Goal: Task Accomplishment & Management: Complete application form

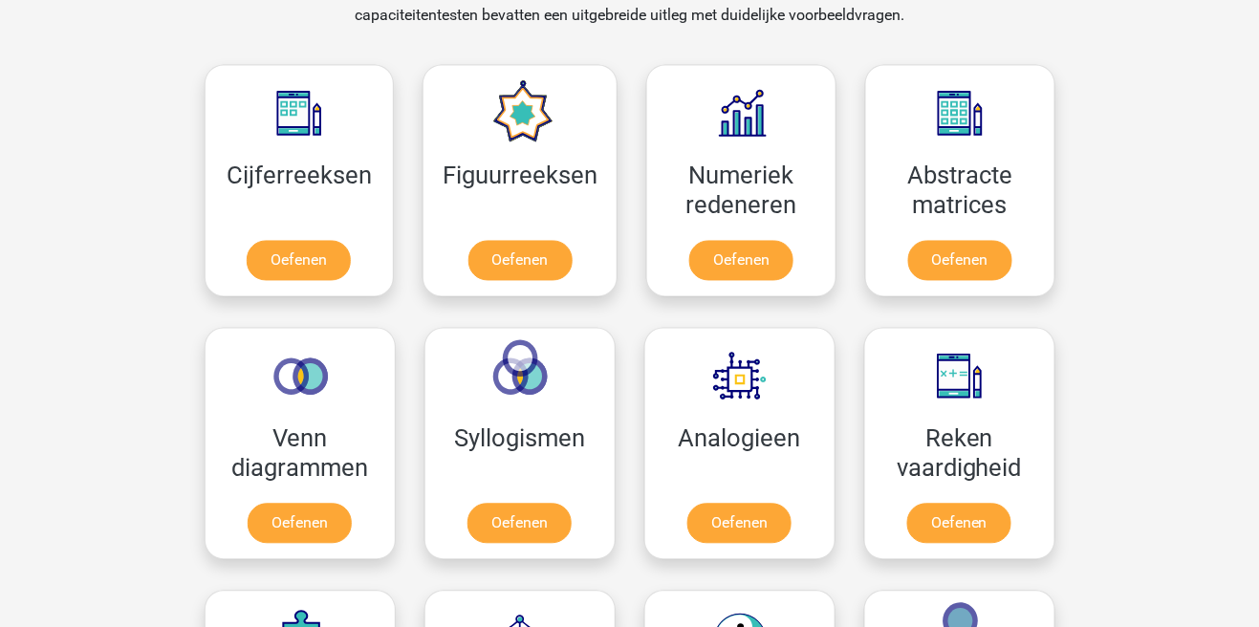
scroll to position [814, 0]
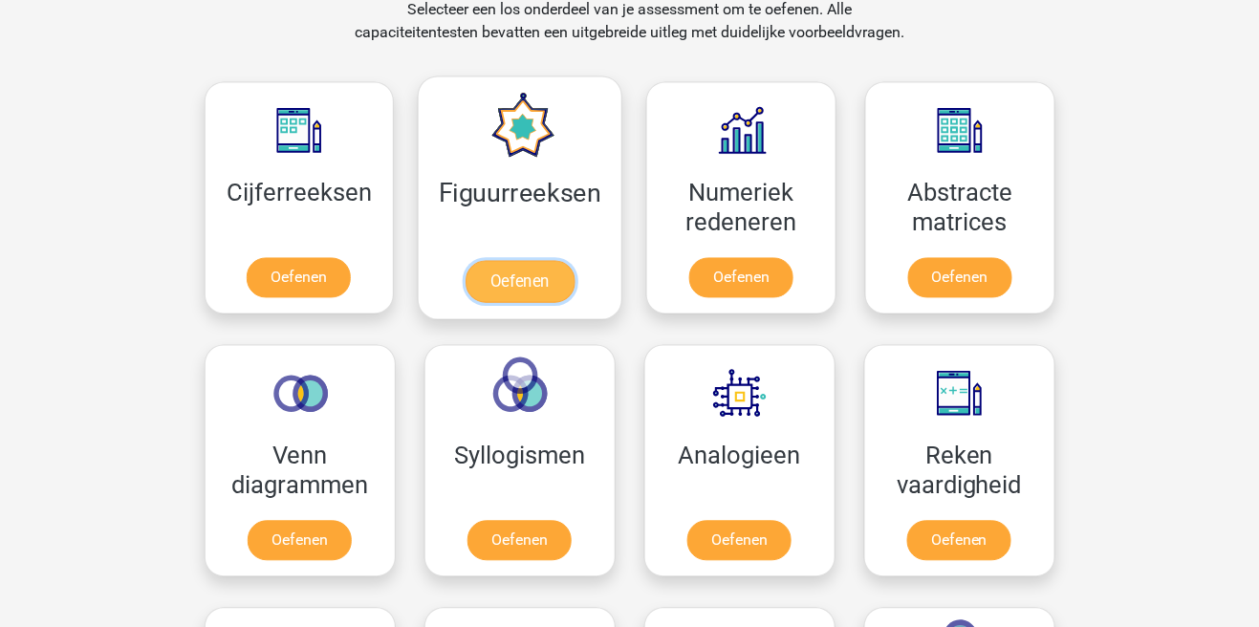
click at [513, 273] on link "Oefenen" at bounding box center [520, 282] width 109 height 42
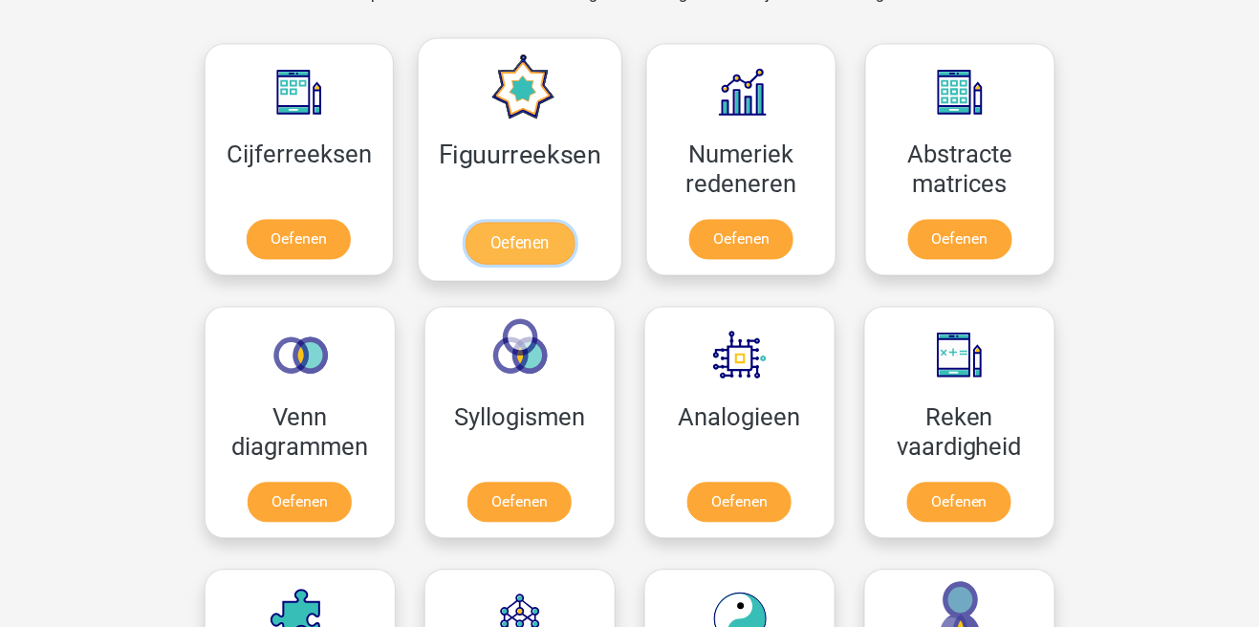
scroll to position [906, 0]
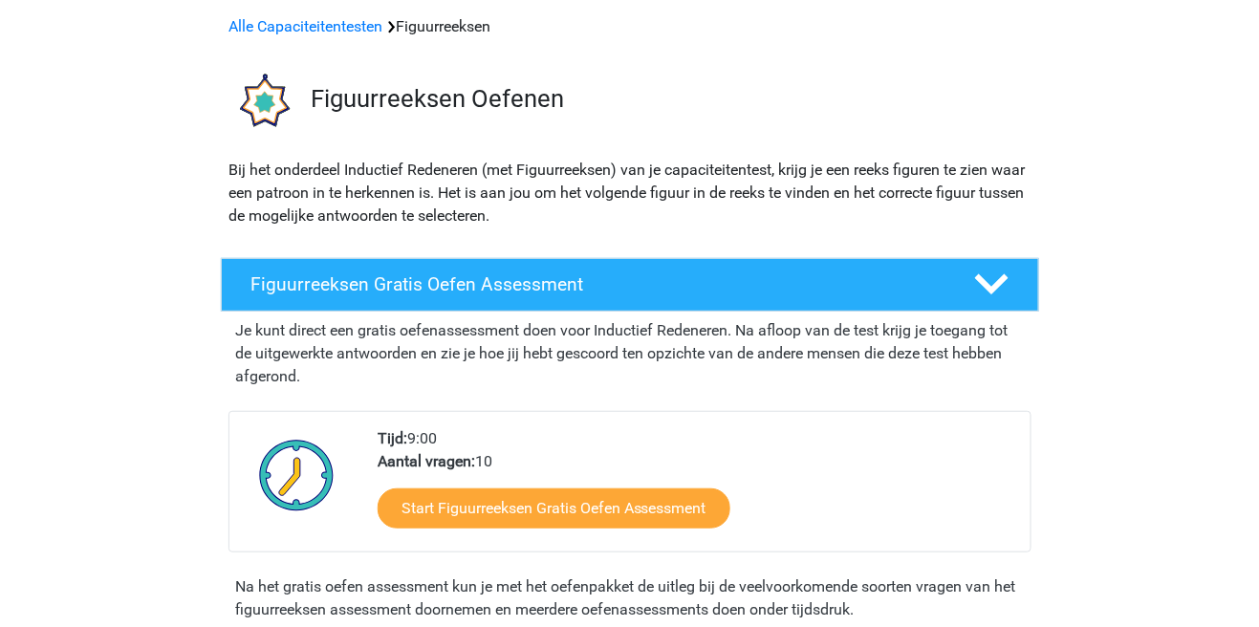
scroll to position [114, 0]
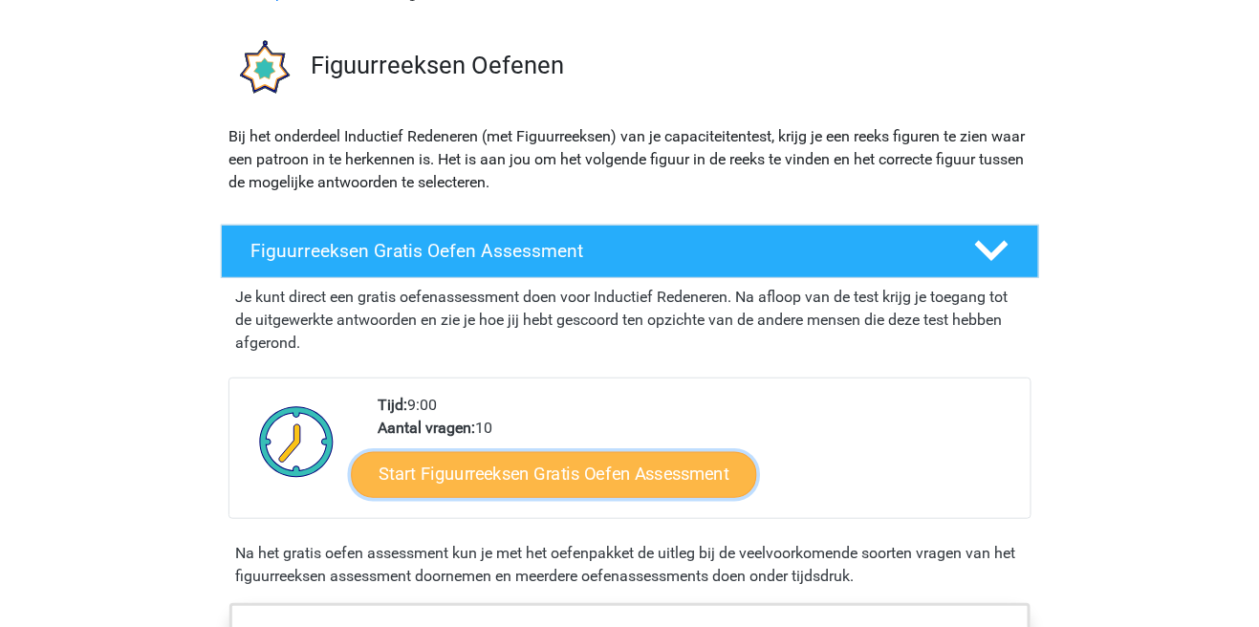
click at [653, 487] on link "Start Figuurreeksen Gratis Oefen Assessment" at bounding box center [553, 474] width 405 height 46
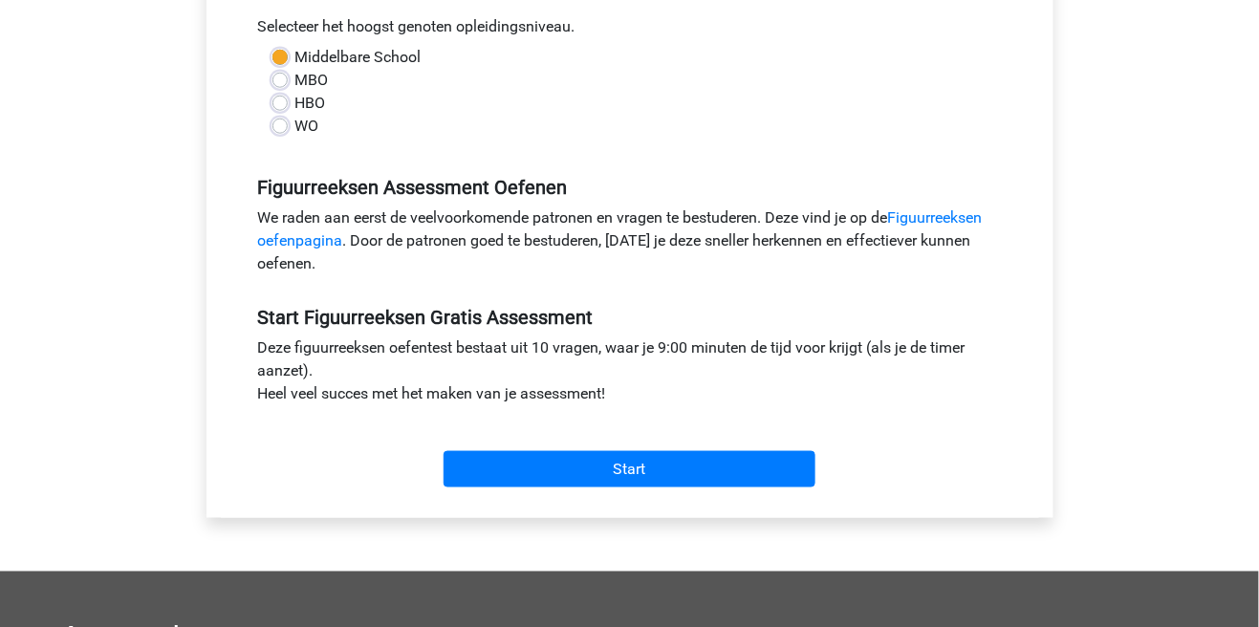
scroll to position [433, 0]
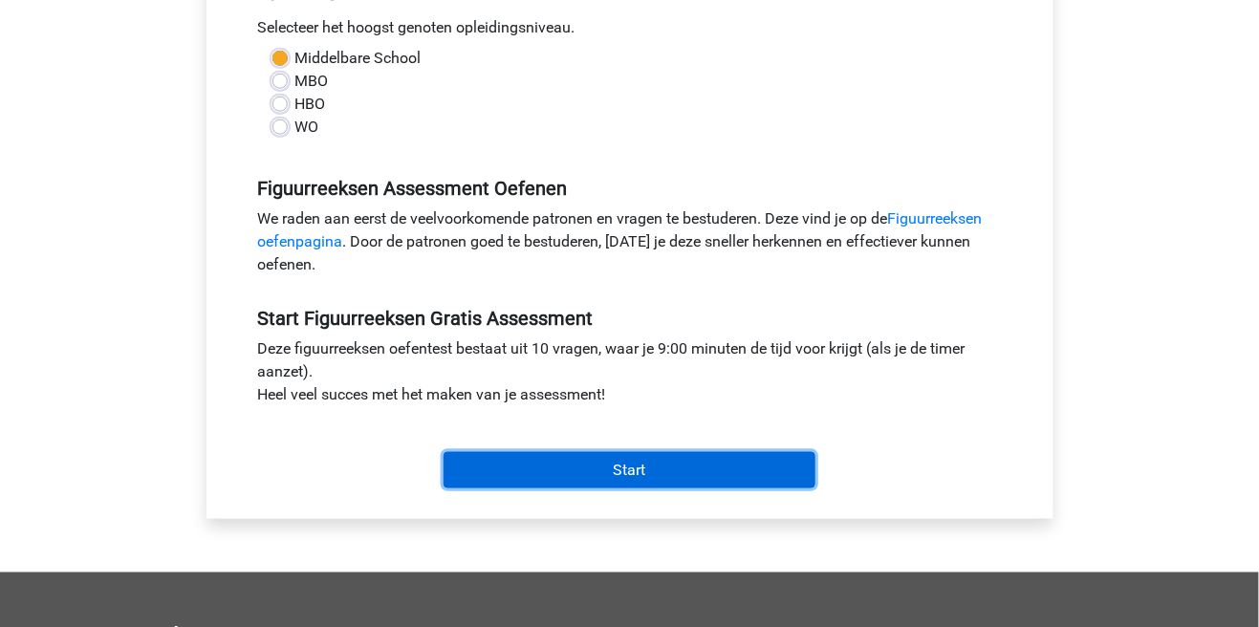
click at [673, 477] on input "Start" at bounding box center [630, 470] width 372 height 36
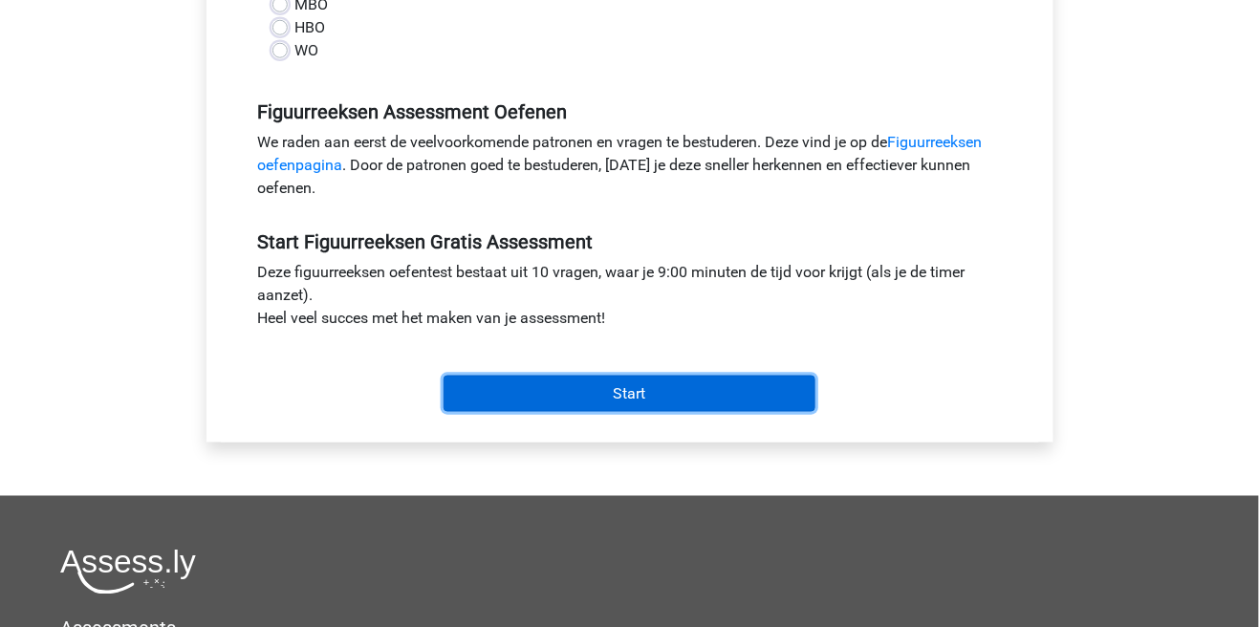
scroll to position [525, 0]
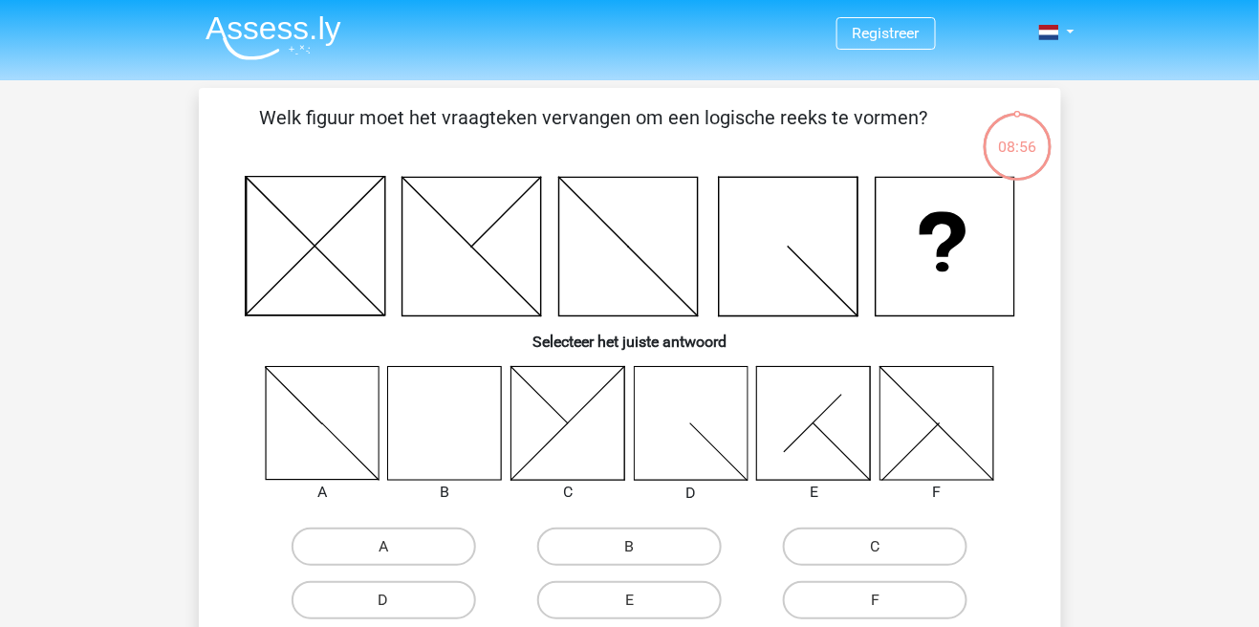
click at [437, 378] on icon at bounding box center [445, 423] width 114 height 114
click at [679, 549] on label "B" at bounding box center [629, 547] width 184 height 38
click at [641, 549] on input "B" at bounding box center [635, 553] width 12 height 12
radio input "true"
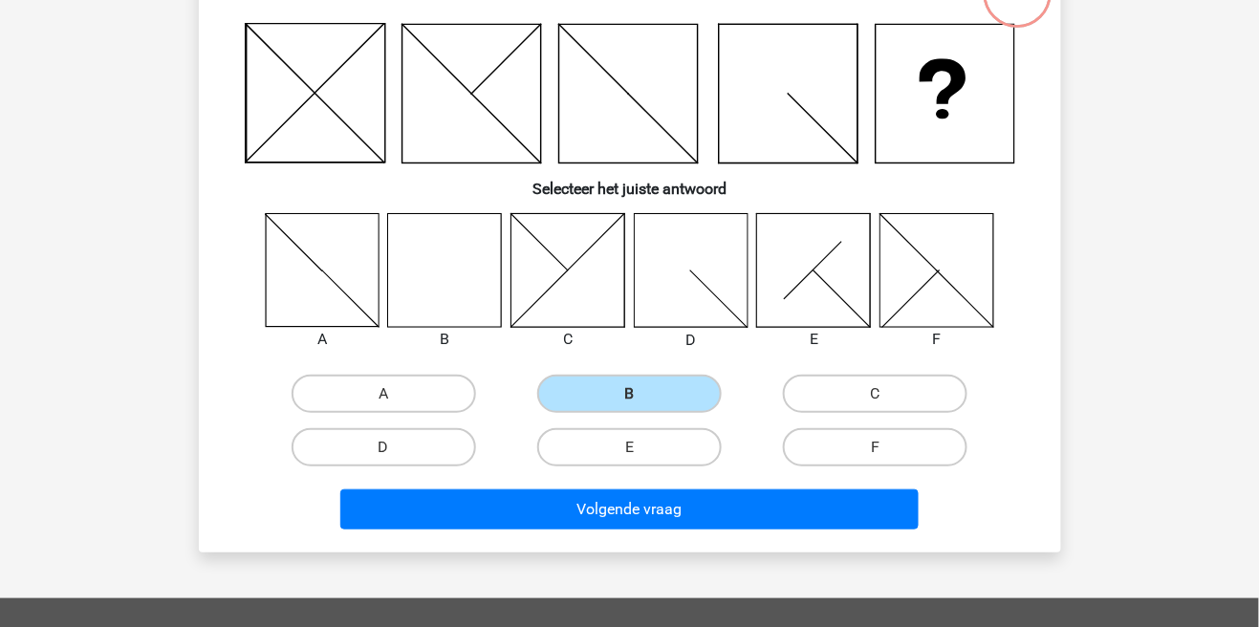
scroll to position [147, 0]
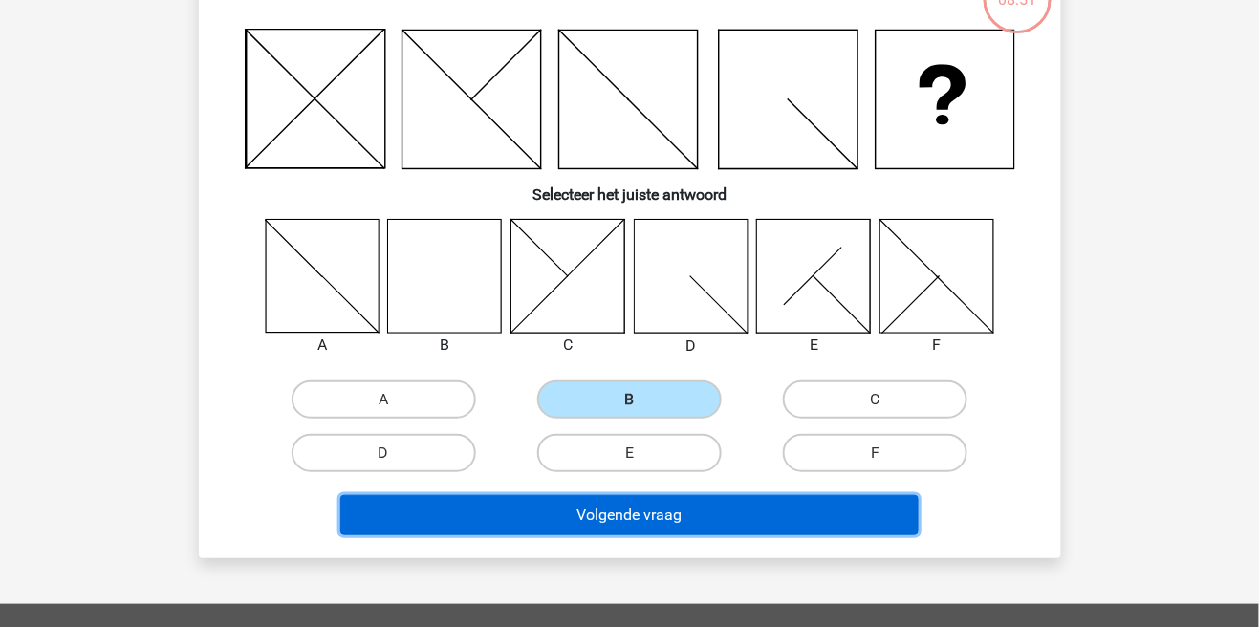
click at [873, 511] on button "Volgende vraag" at bounding box center [629, 515] width 578 height 40
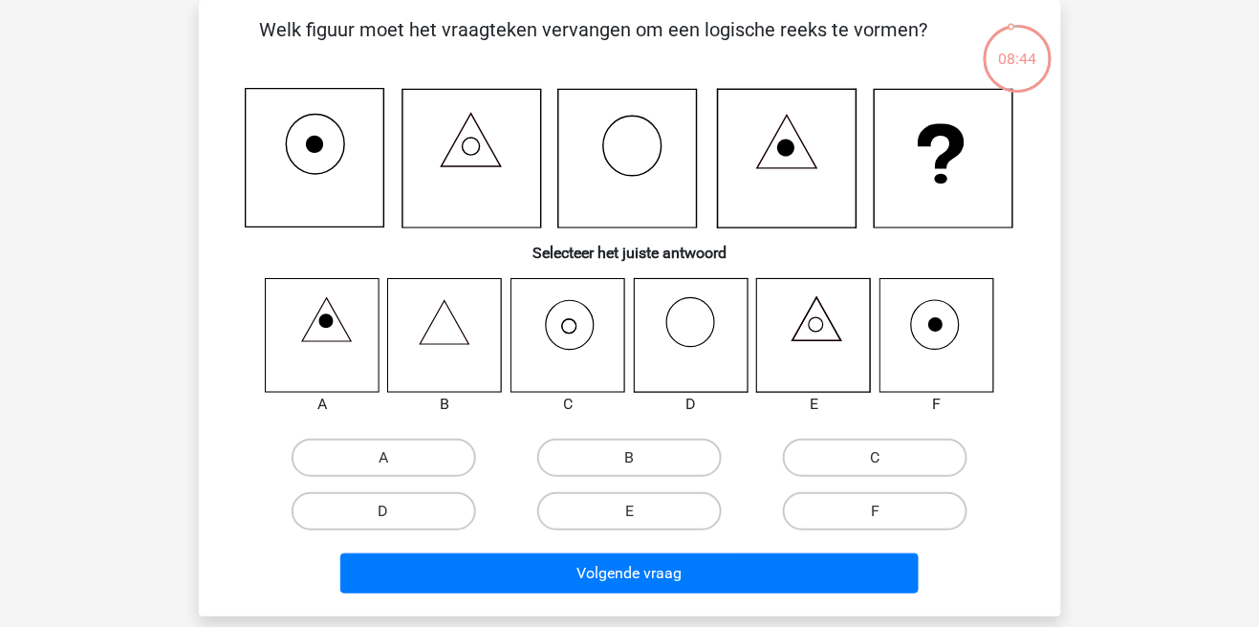
scroll to position [30, 0]
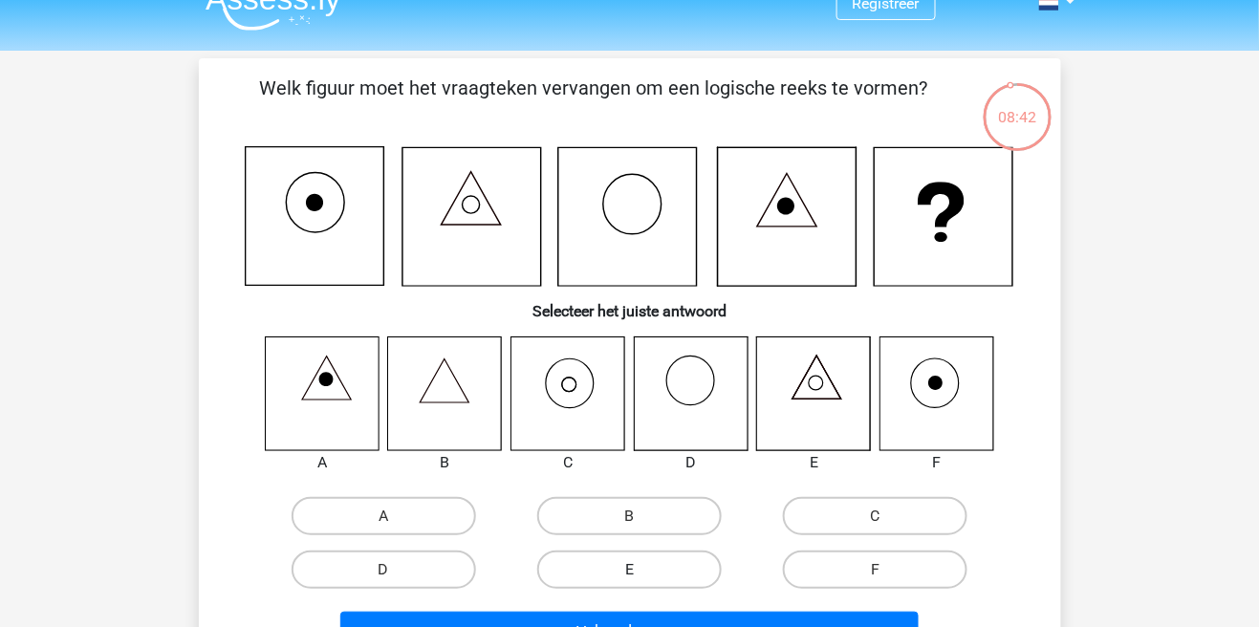
click at [641, 570] on input "E" at bounding box center [635, 576] width 12 height 12
radio input "true"
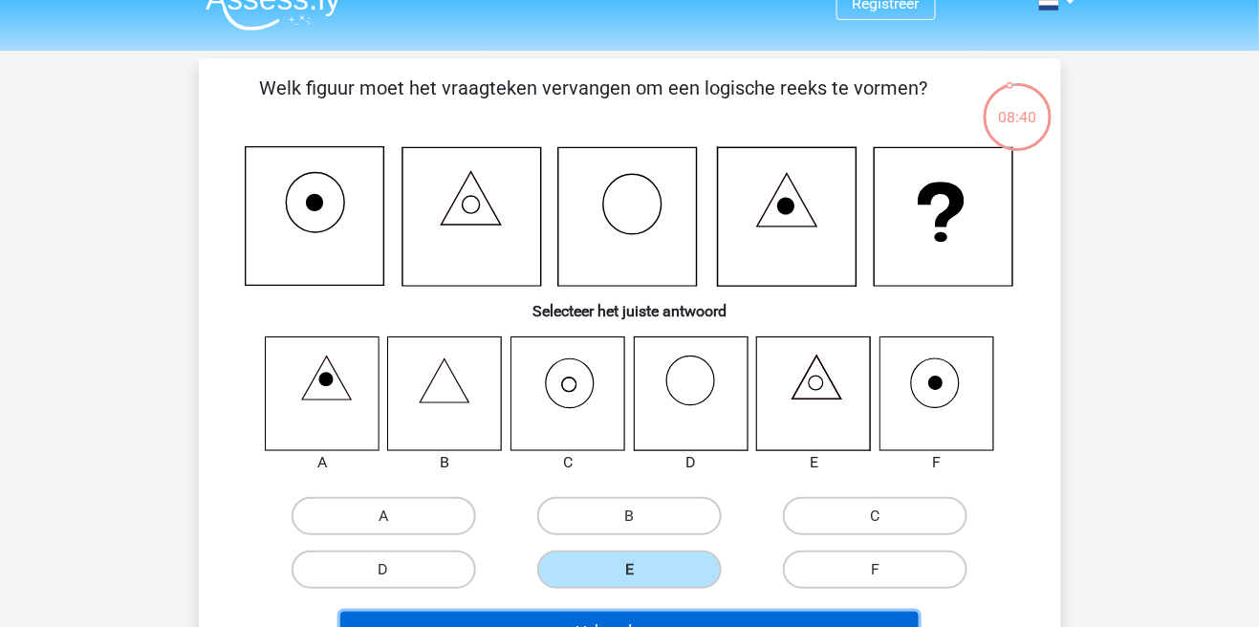
click at [769, 626] on button "Volgende vraag" at bounding box center [629, 632] width 578 height 40
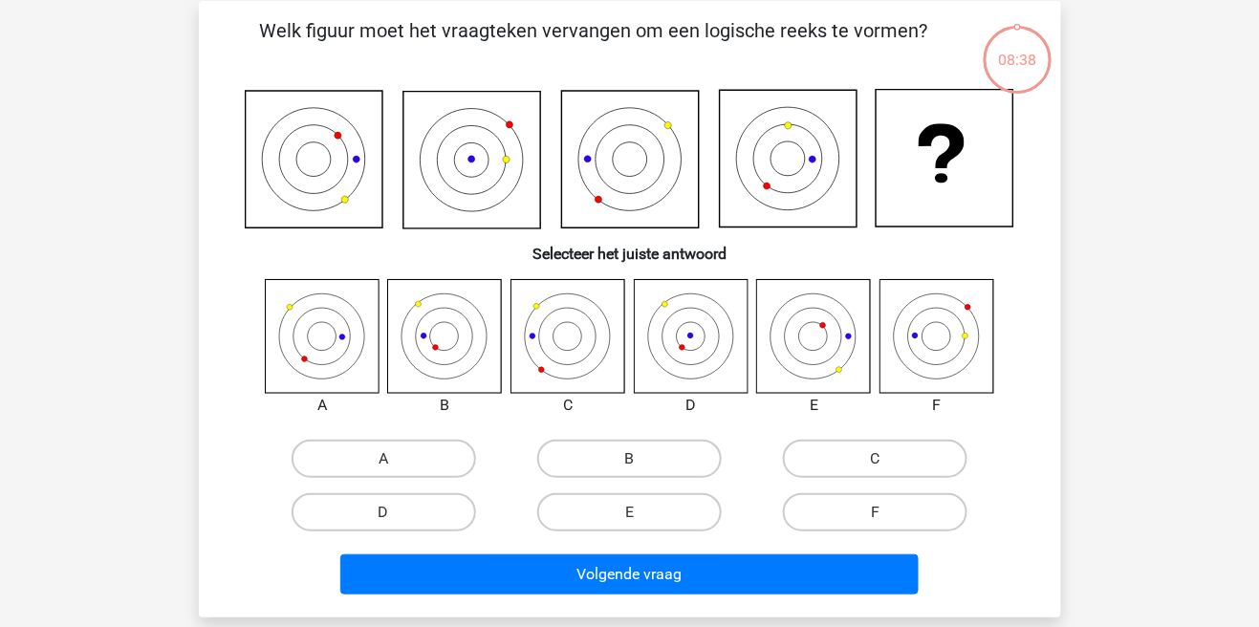
scroll to position [88, 0]
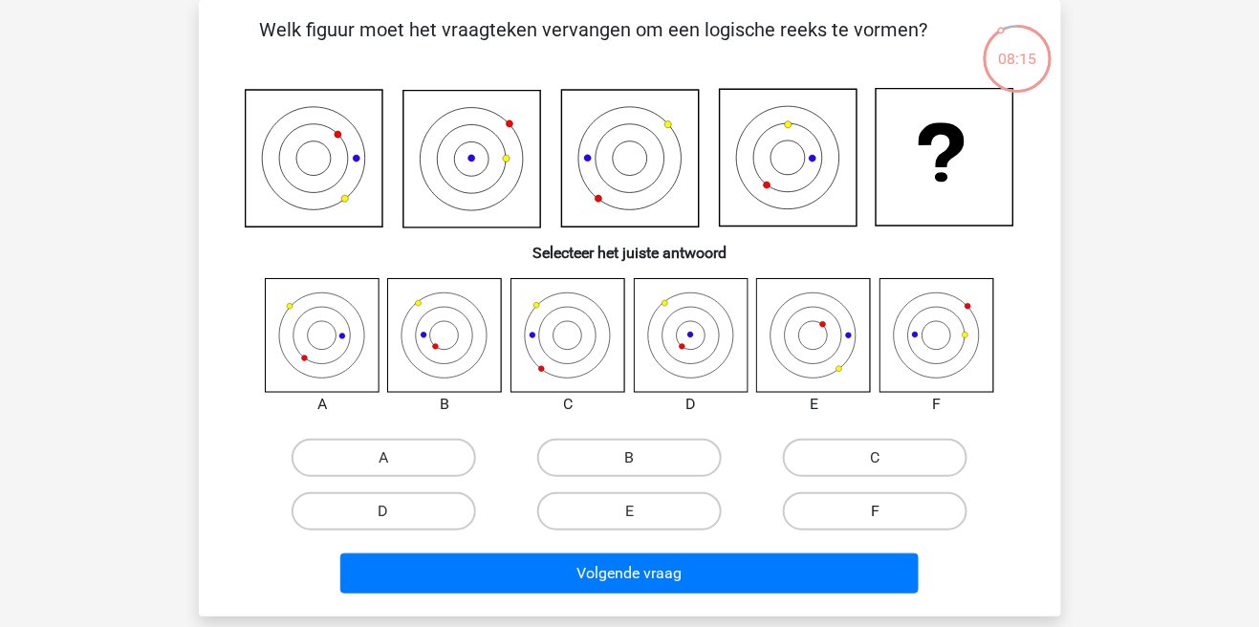
click at [882, 509] on label "F" at bounding box center [875, 511] width 184 height 38
click at [882, 511] on input "F" at bounding box center [882, 517] width 12 height 12
radio input "true"
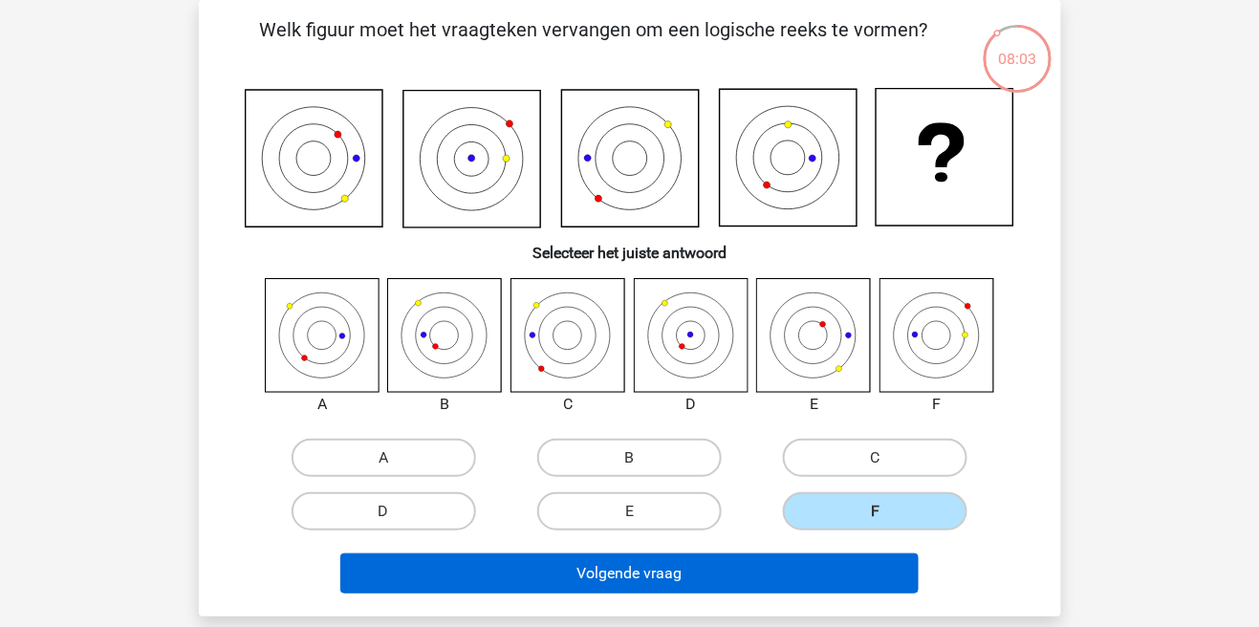
click at [854, 571] on button "Volgende vraag" at bounding box center [629, 573] width 578 height 40
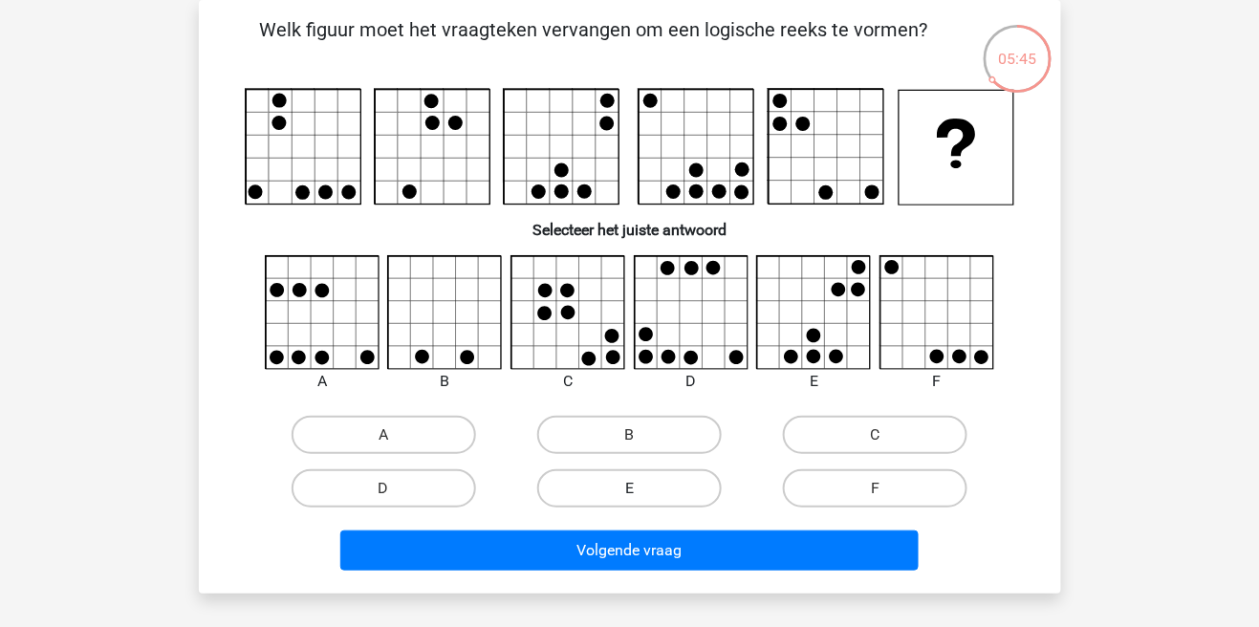
click at [660, 501] on label "E" at bounding box center [629, 488] width 184 height 38
click at [641, 501] on input "E" at bounding box center [635, 494] width 12 height 12
radio input "true"
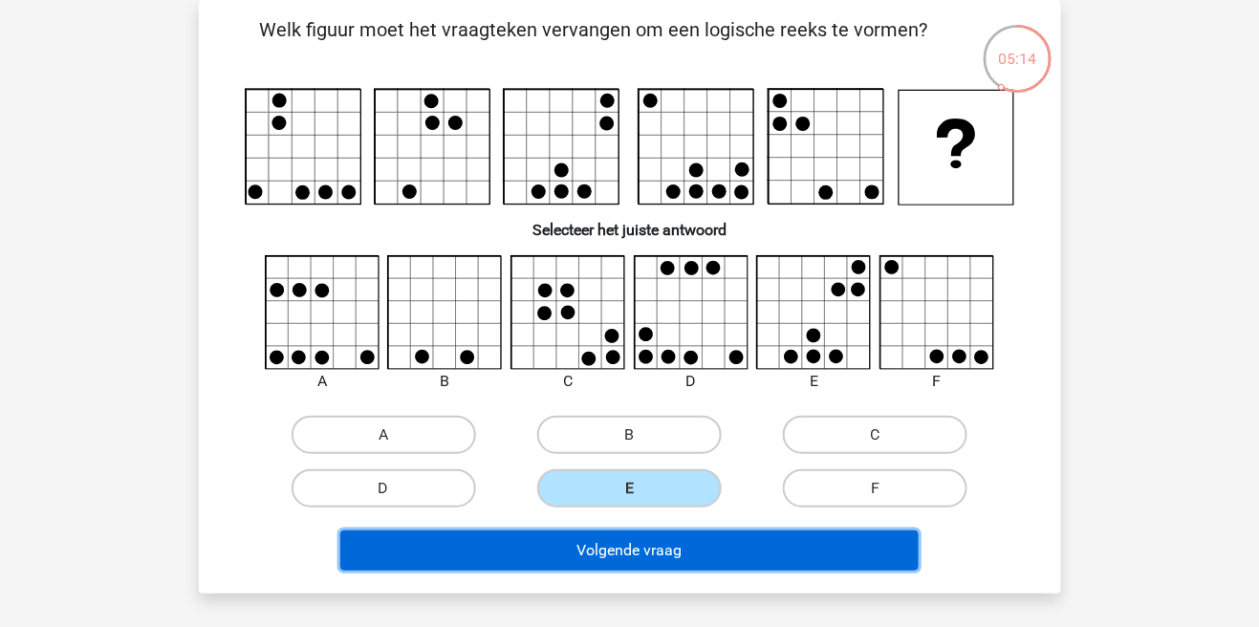
click at [880, 544] on button "Volgende vraag" at bounding box center [629, 551] width 578 height 40
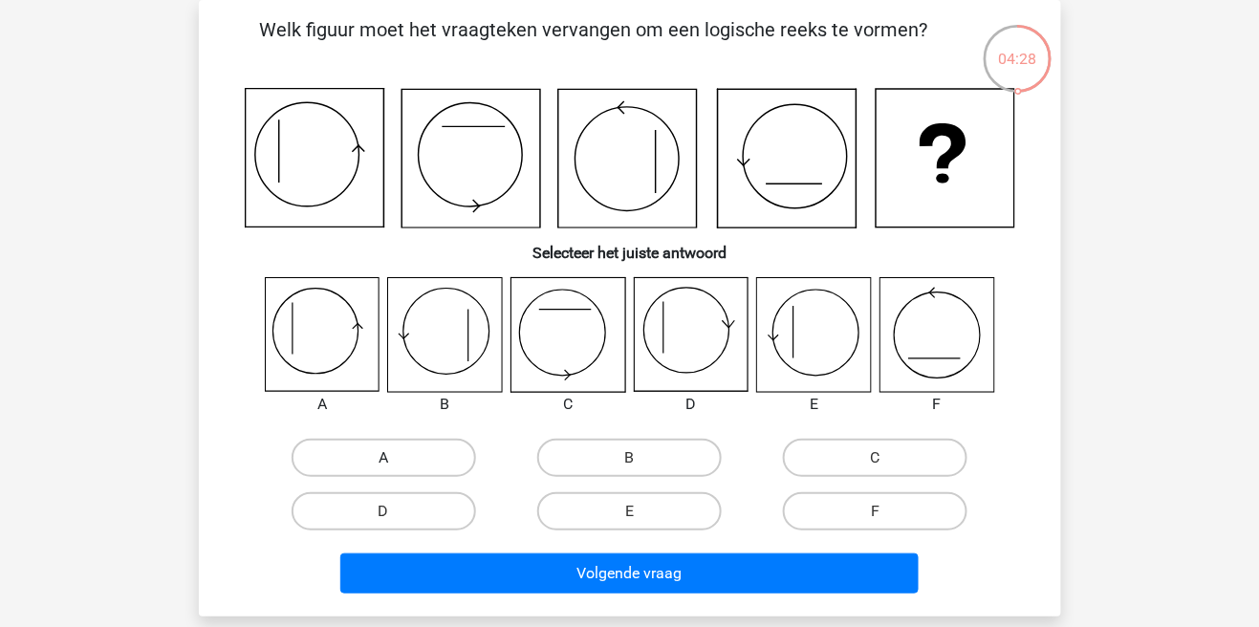
click at [401, 460] on label "A" at bounding box center [384, 458] width 184 height 38
click at [396, 460] on input "A" at bounding box center [389, 464] width 12 height 12
radio input "true"
click at [677, 510] on label "E" at bounding box center [629, 511] width 184 height 38
click at [641, 511] on input "E" at bounding box center [635, 517] width 12 height 12
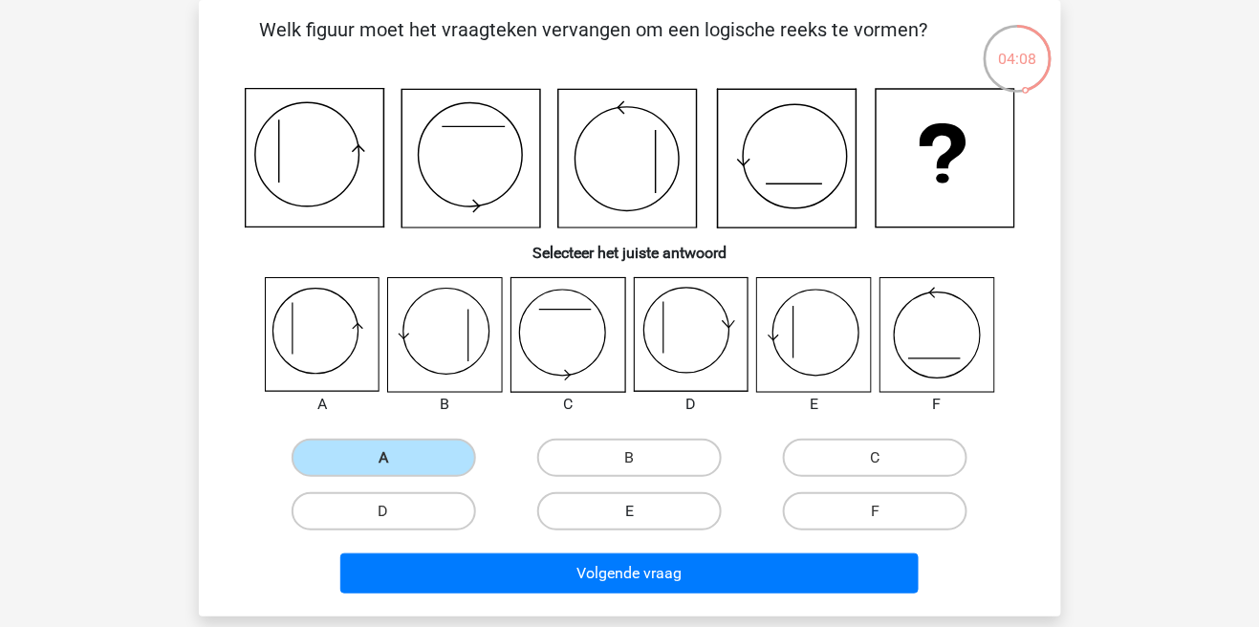
radio input "true"
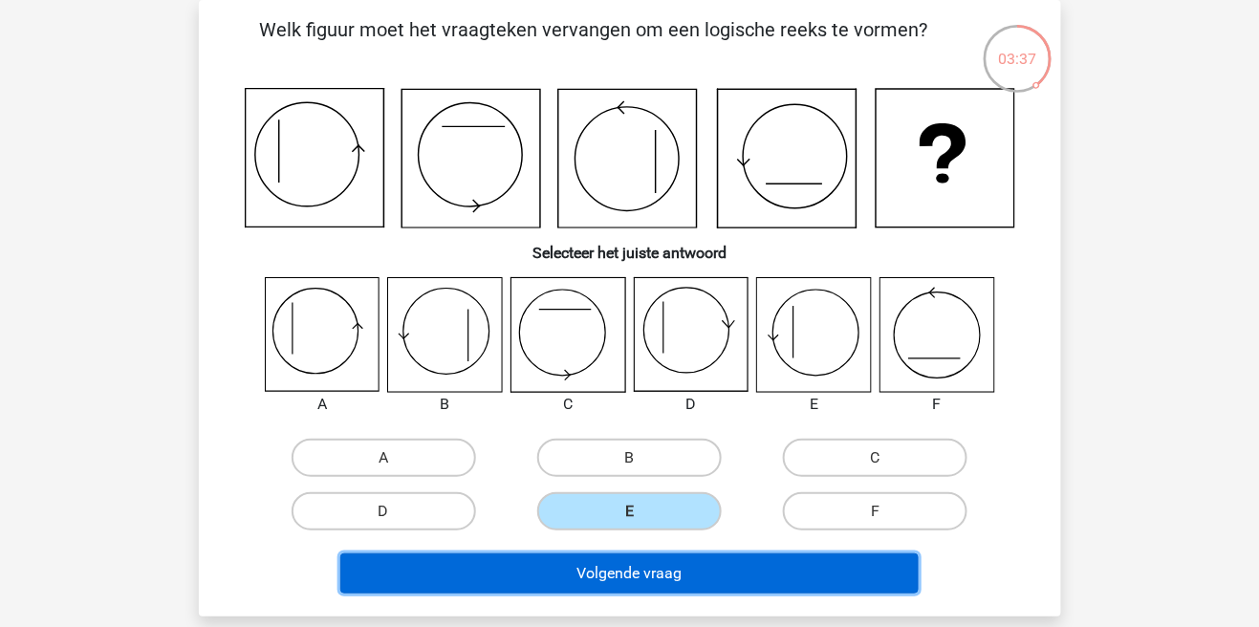
click at [887, 574] on button "Volgende vraag" at bounding box center [629, 573] width 578 height 40
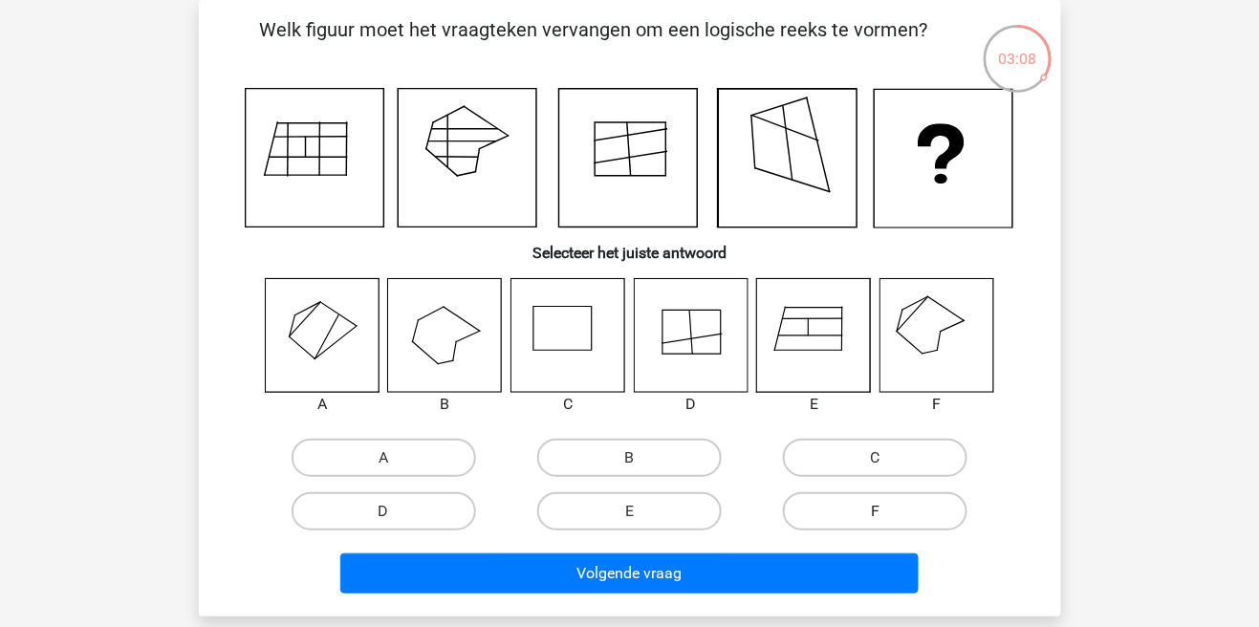
click at [848, 523] on label "F" at bounding box center [875, 511] width 184 height 38
click at [876, 523] on input "F" at bounding box center [882, 517] width 12 height 12
radio input "true"
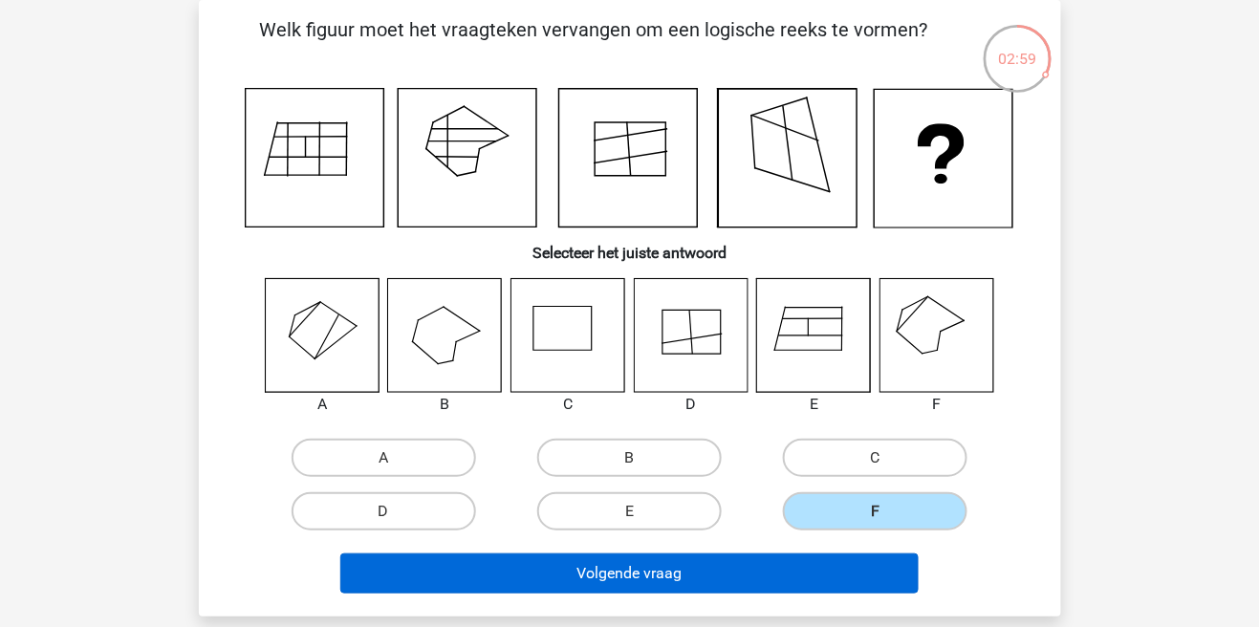
click at [637, 565] on button "Volgende vraag" at bounding box center [629, 573] width 578 height 40
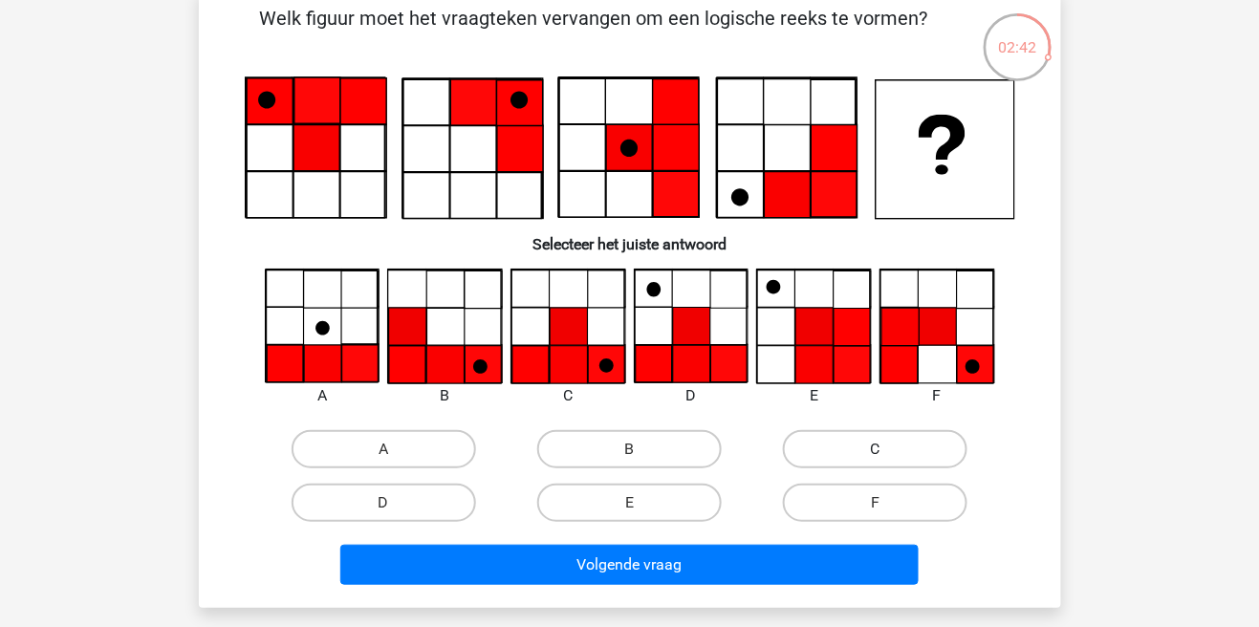
scroll to position [100, 0]
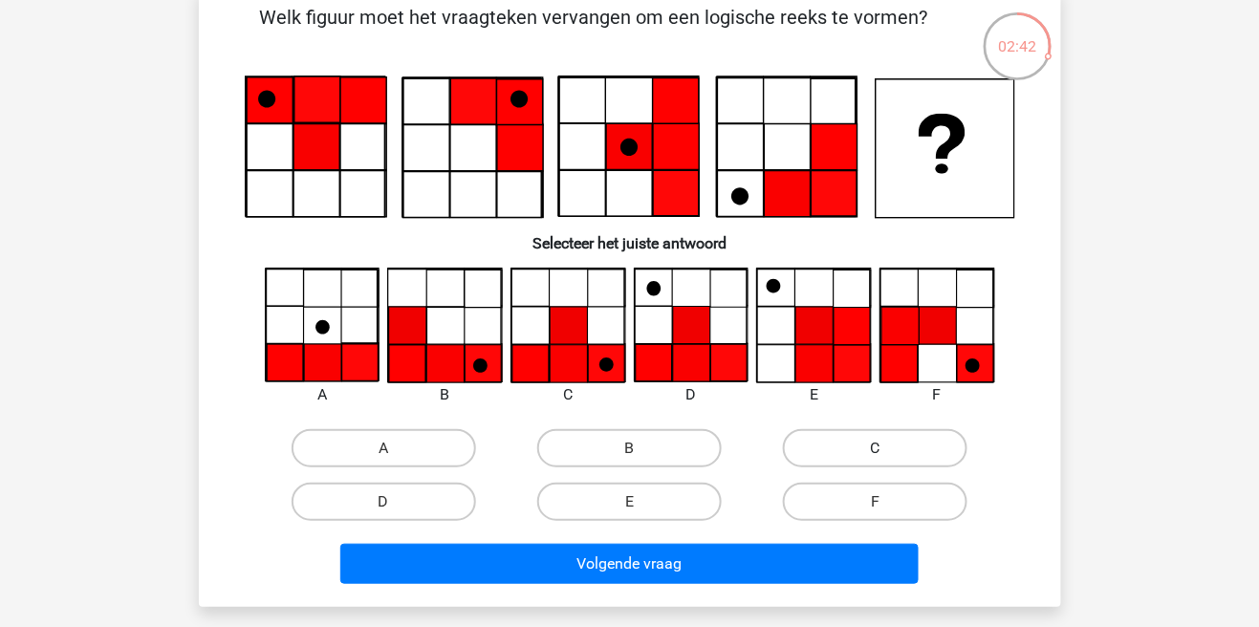
click at [823, 448] on label "C" at bounding box center [875, 448] width 184 height 38
click at [876, 448] on input "C" at bounding box center [882, 454] width 12 height 12
radio input "true"
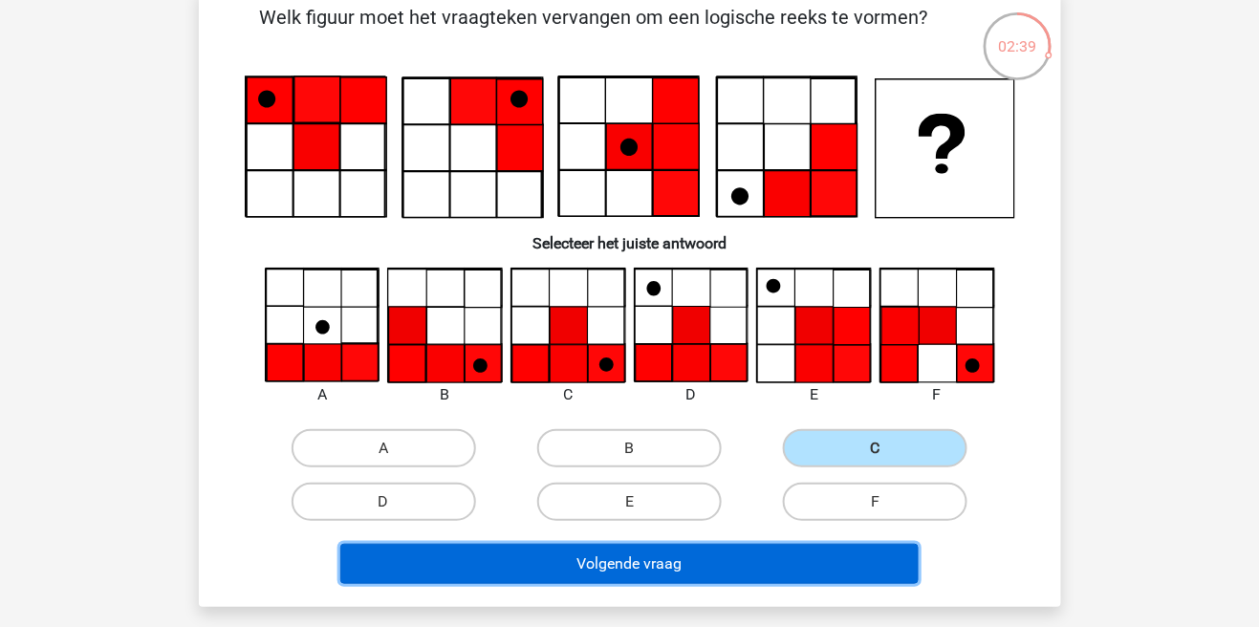
click at [609, 566] on button "Volgende vraag" at bounding box center [629, 564] width 578 height 40
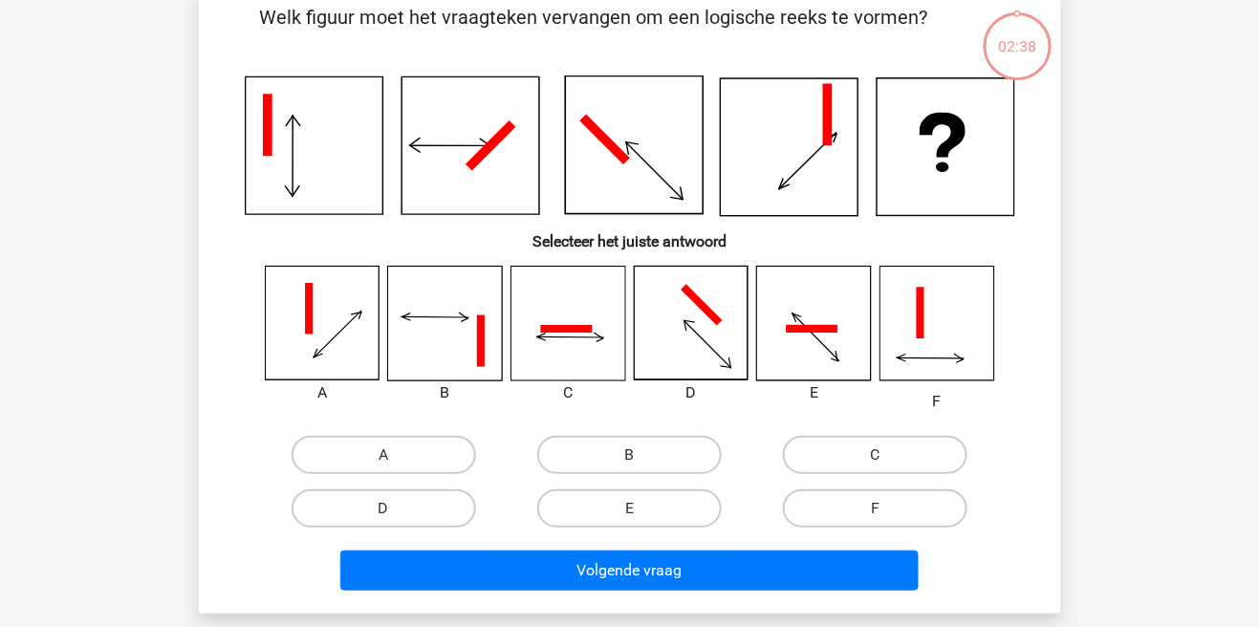
scroll to position [88, 0]
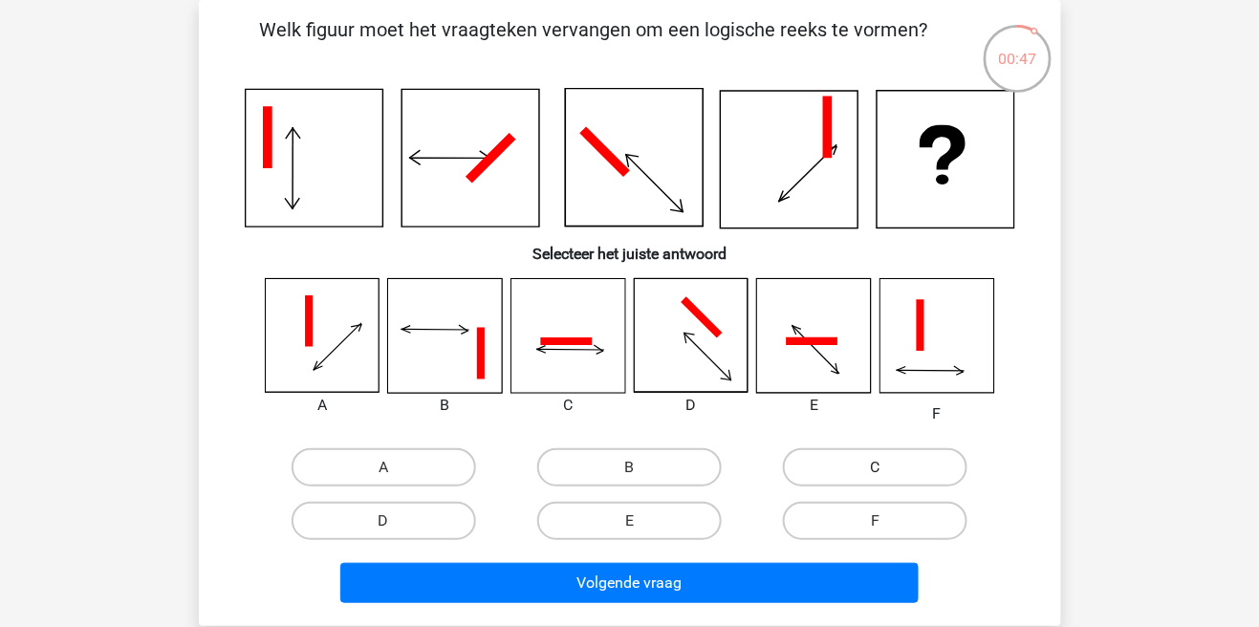
click at [890, 464] on label "C" at bounding box center [875, 467] width 184 height 38
click at [888, 467] on input "C" at bounding box center [882, 473] width 12 height 12
radio input "true"
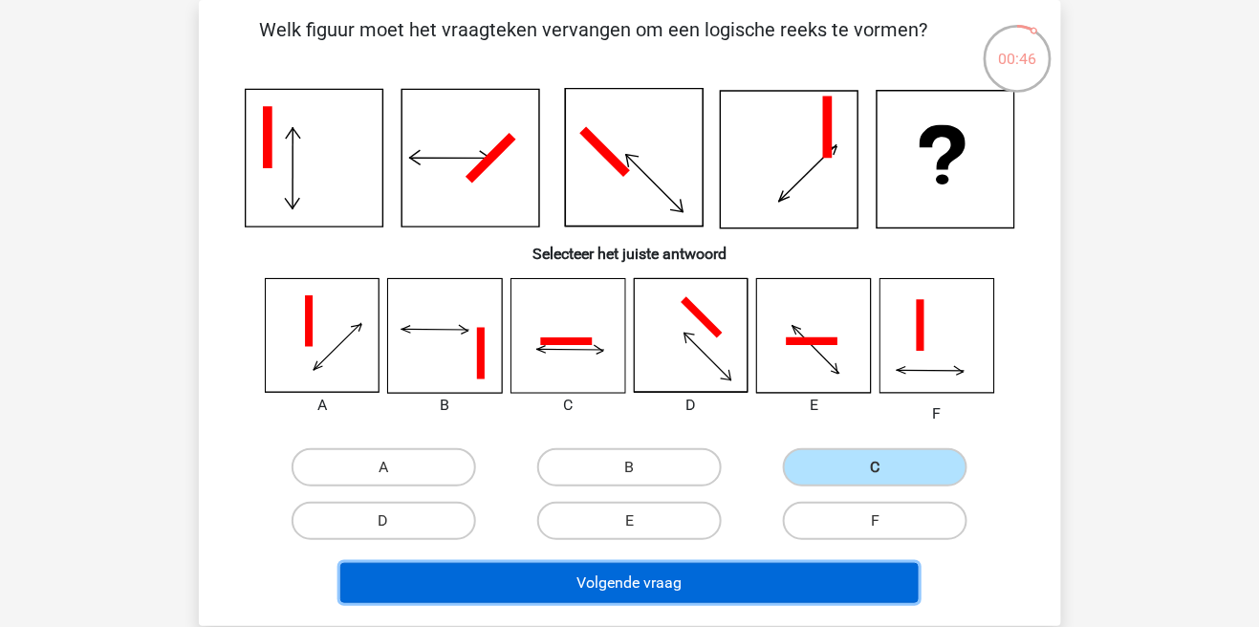
click at [650, 583] on button "Volgende vraag" at bounding box center [629, 583] width 578 height 40
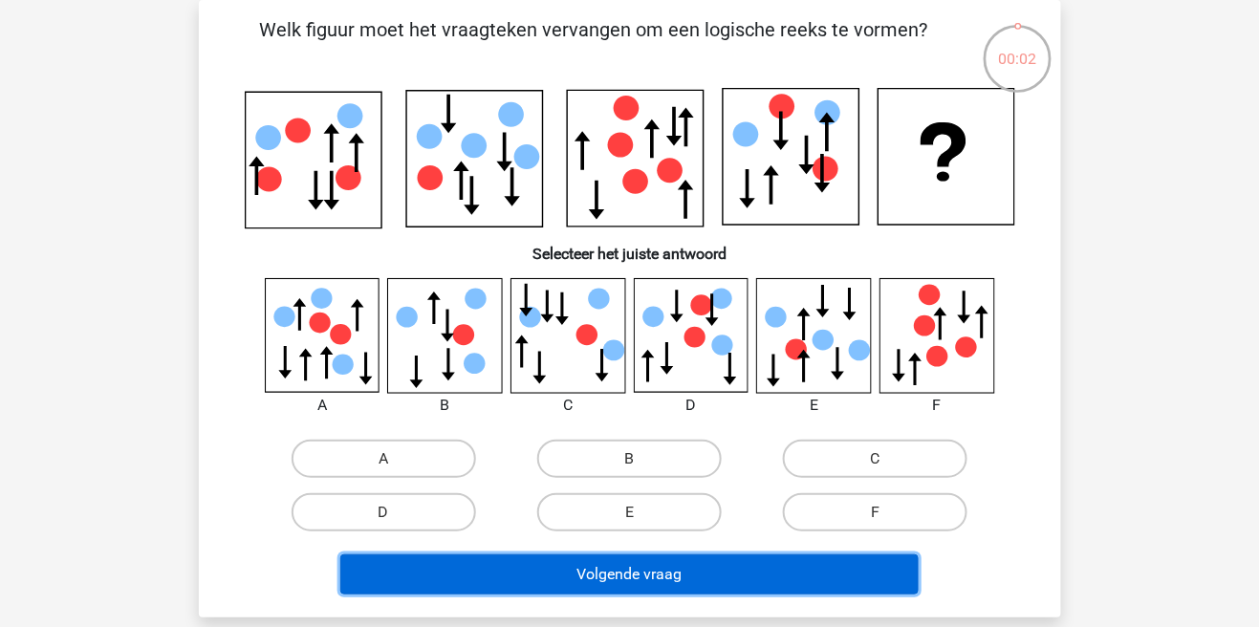
click at [590, 573] on button "Volgende vraag" at bounding box center [629, 574] width 578 height 40
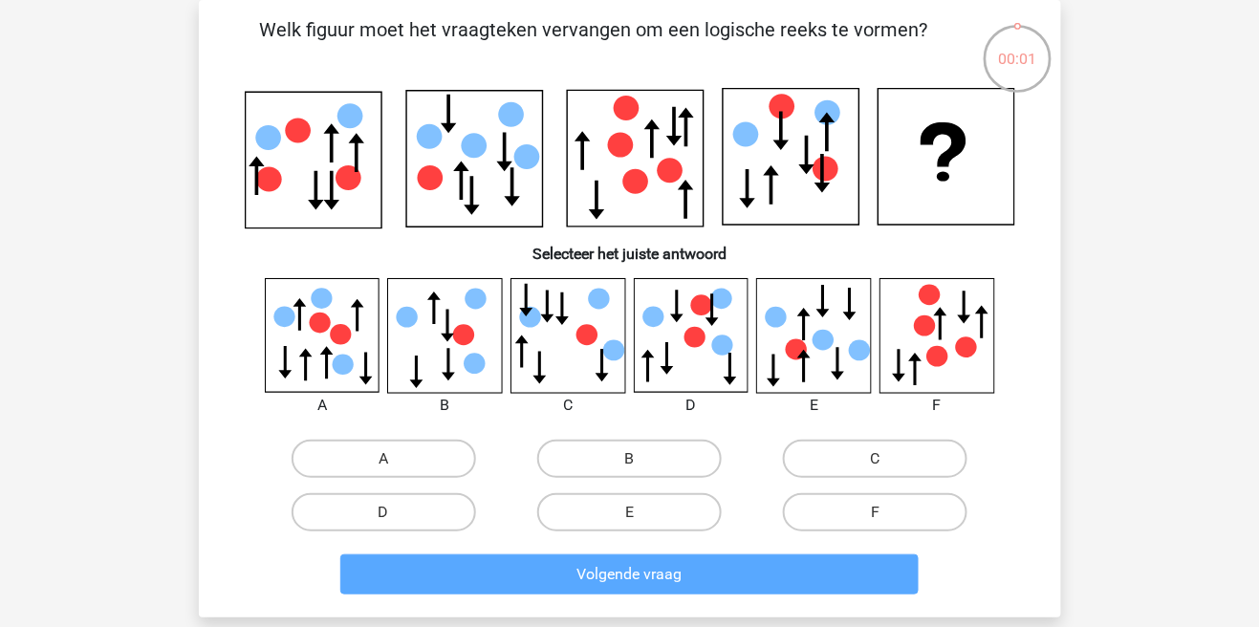
click at [379, 449] on label "A" at bounding box center [384, 459] width 184 height 38
click at [383, 459] on input "A" at bounding box center [389, 465] width 12 height 12
radio input "true"
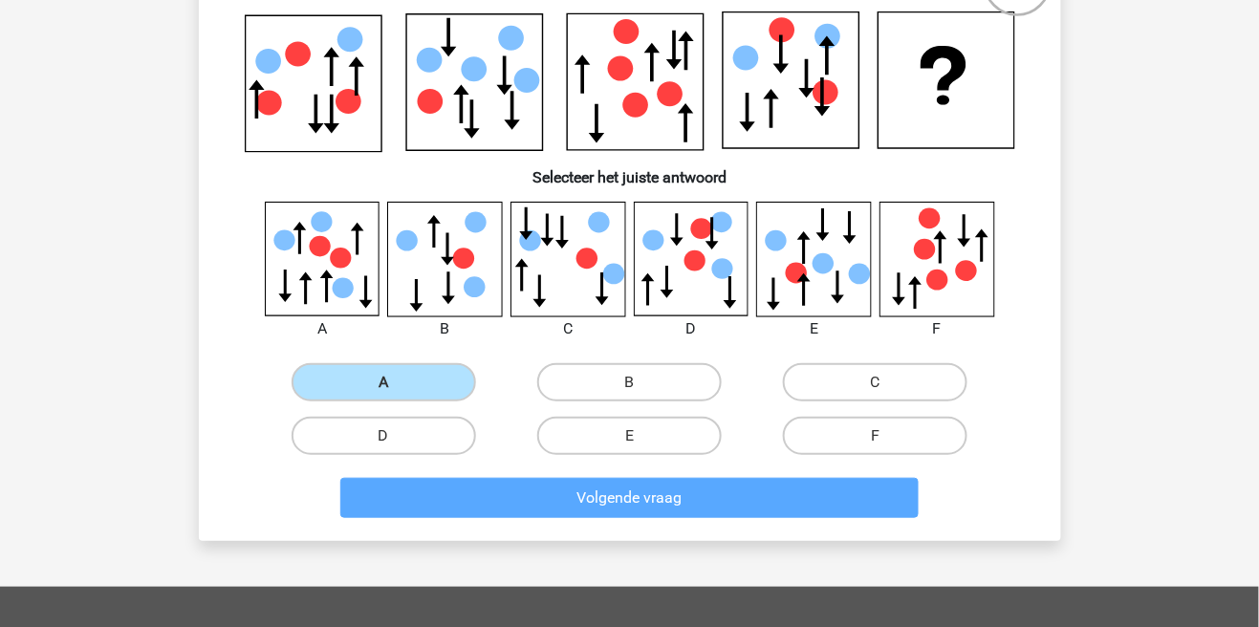
scroll to position [180, 0]
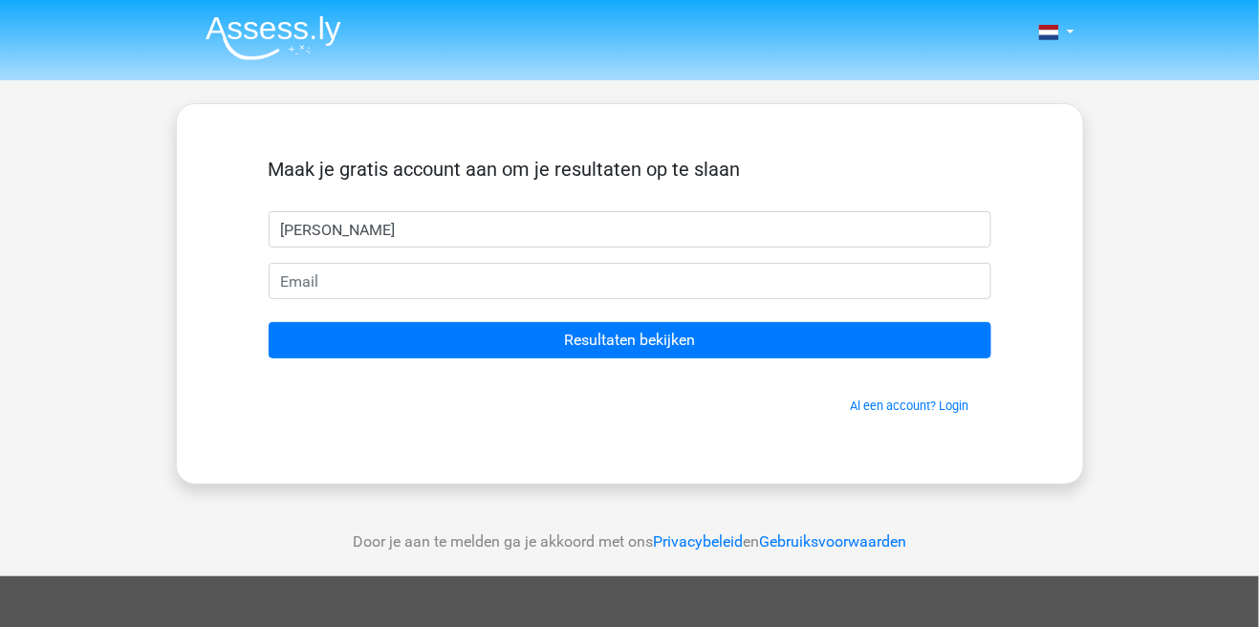
type input "[PERSON_NAME]"
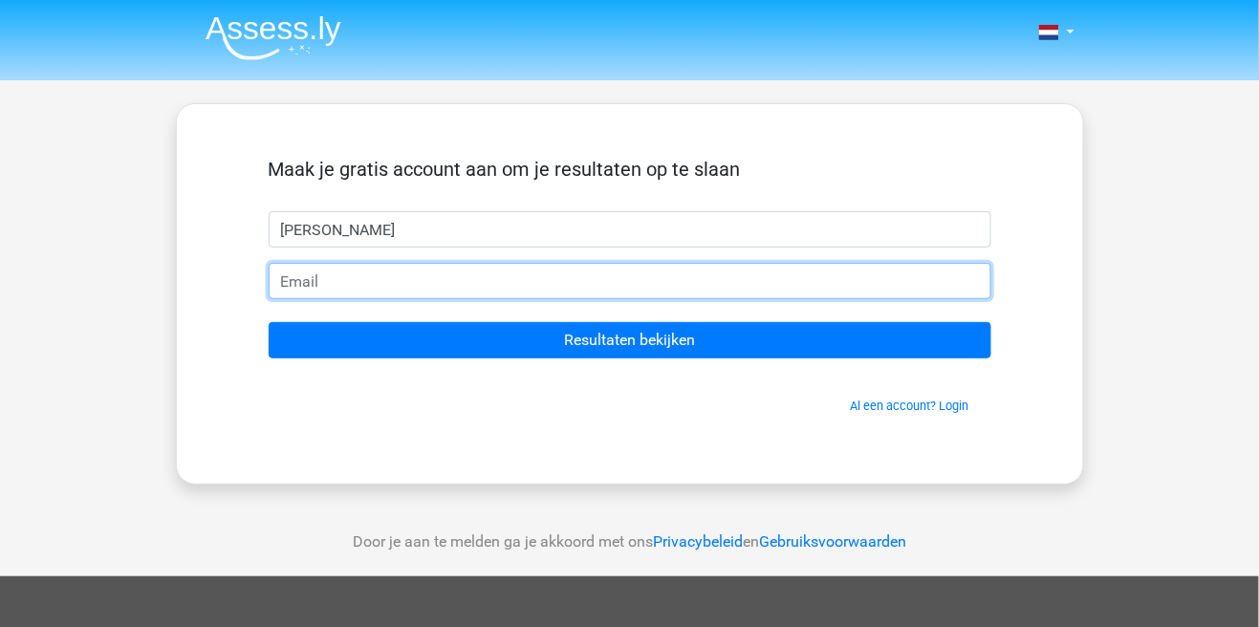
click at [479, 286] on input "email" at bounding box center [630, 281] width 723 height 36
type input "[EMAIL_ADDRESS][DOMAIN_NAME]"
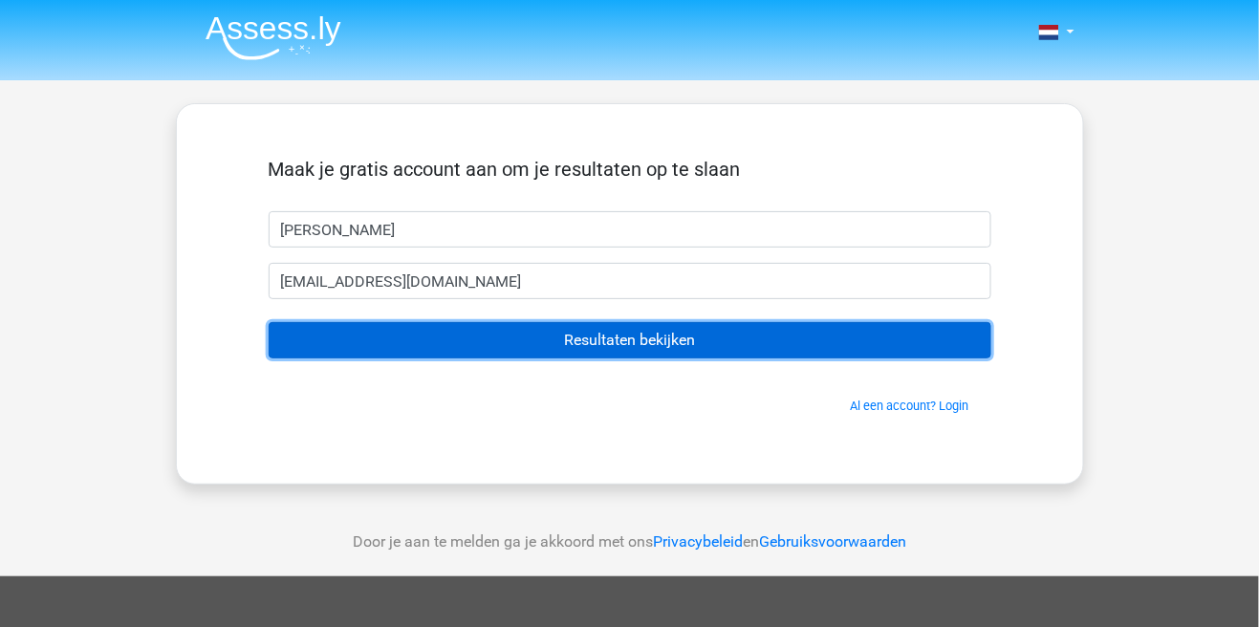
click at [642, 357] on input "Resultaten bekijken" at bounding box center [630, 340] width 723 height 36
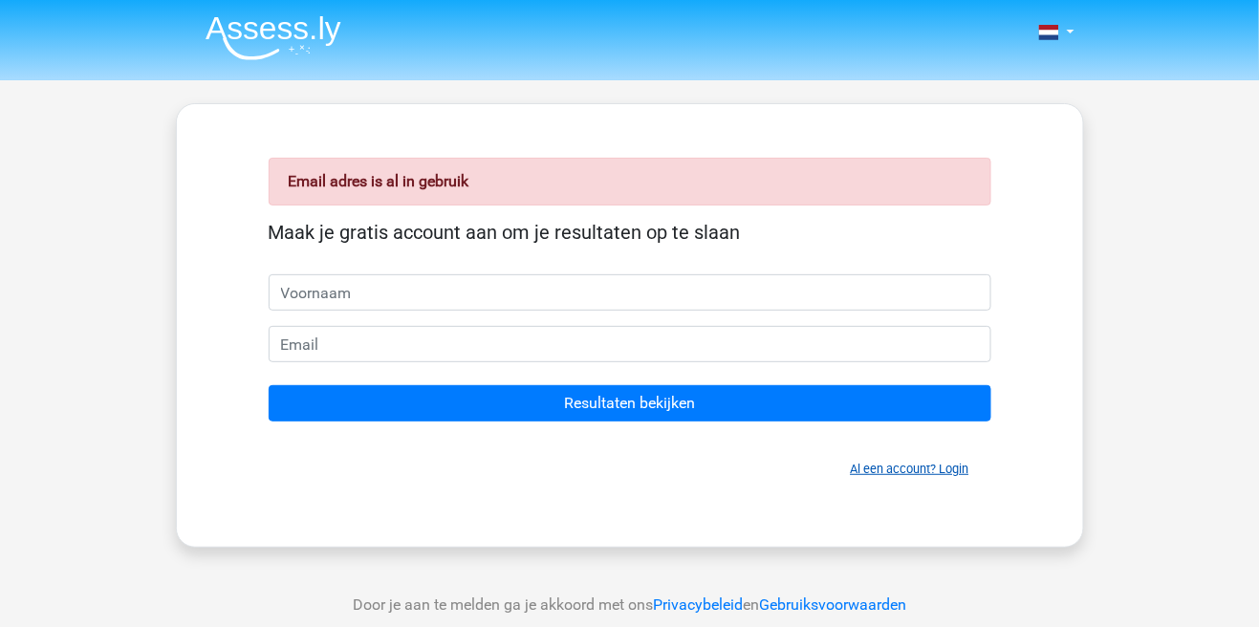
click at [919, 472] on link "Al een account? Login" at bounding box center [910, 469] width 119 height 14
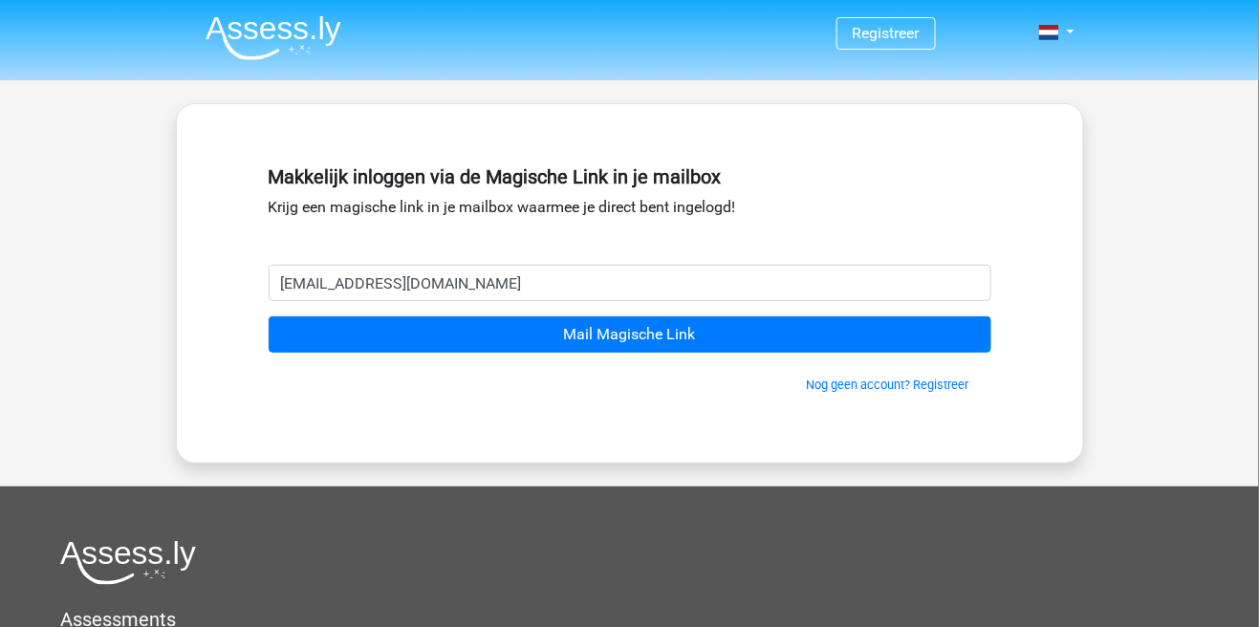
type input "tmfvogels@hotmail.com"
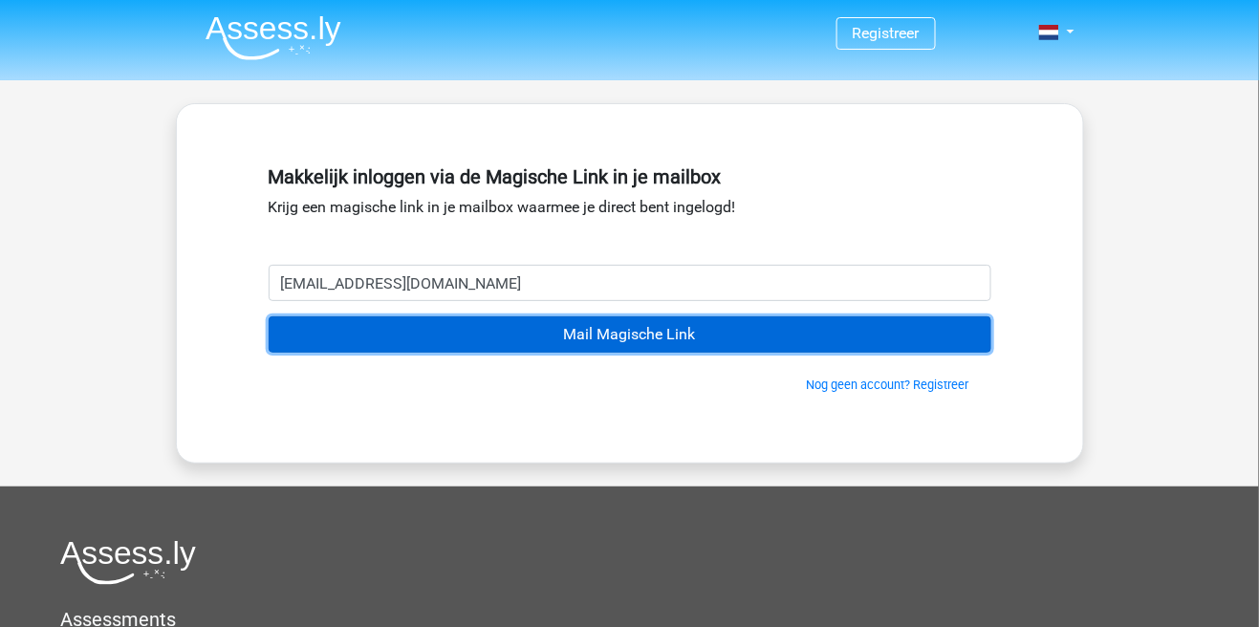
click at [642, 327] on input "Mail Magische Link" at bounding box center [630, 334] width 723 height 36
